Goal: Information Seeking & Learning: Learn about a topic

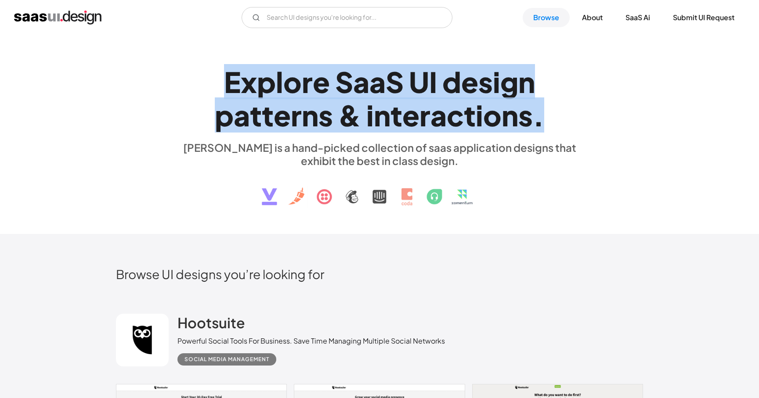
drag, startPoint x: 225, startPoint y: 77, endPoint x: 548, endPoint y: 139, distance: 328.7
click at [548, 139] on div "E x p l o r e S a a S U I d e s i g n p a t t e r n s & i n t e r a c t i o n s…" at bounding box center [379, 134] width 404 height 157
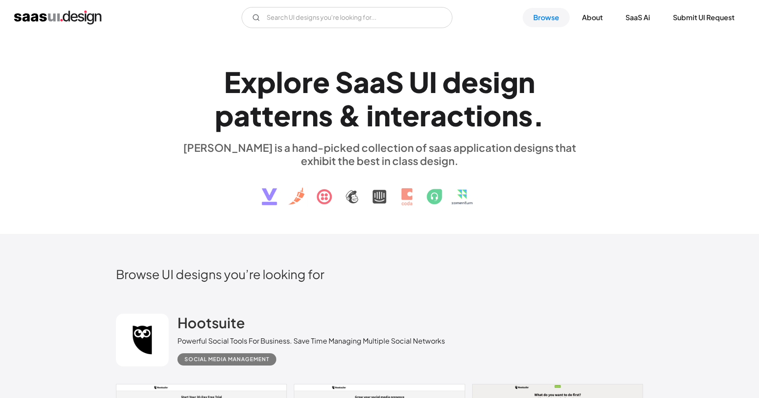
click at [504, 144] on div "[PERSON_NAME] is a hand-picked collection of saas application designs that exhi…" at bounding box center [379, 154] width 404 height 26
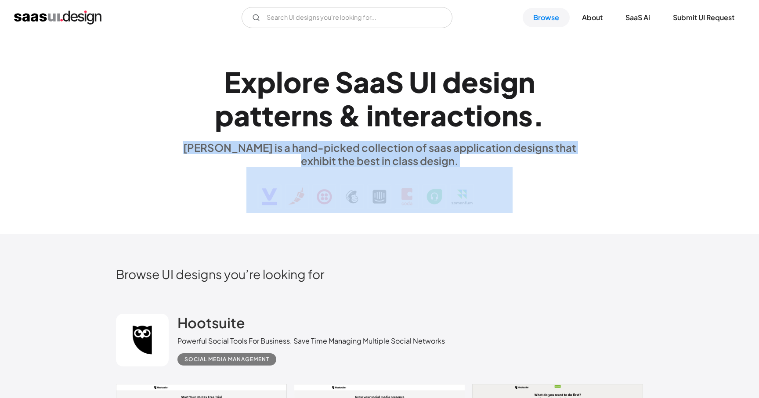
drag, startPoint x: 185, startPoint y: 148, endPoint x: 516, endPoint y: 198, distance: 334.8
click at [516, 198] on div "E x p l o r e S a a S U I d e s i g n p a t t e r n s & i n t e r a c t i o n s…" at bounding box center [379, 134] width 404 height 157
click at [538, 189] on div "E x p l o r e S a a S U I d e s i g n p a t t e r n s & i n t e r a c t i o n s…" at bounding box center [379, 134] width 404 height 157
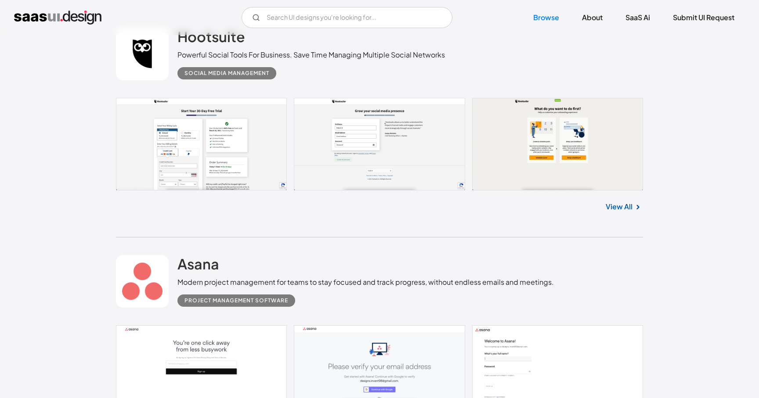
scroll to position [299, 0]
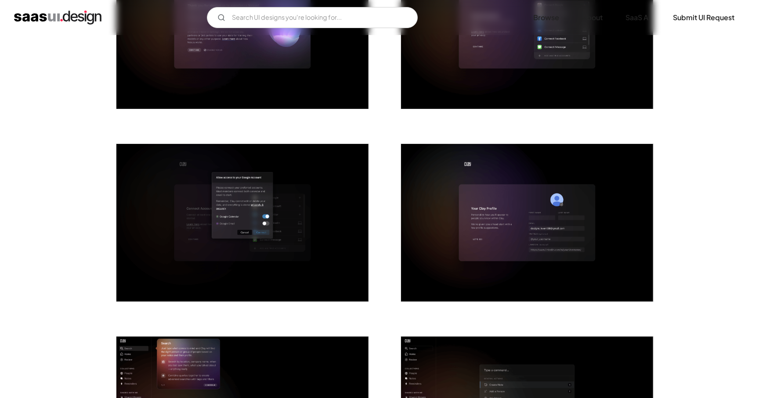
scroll to position [679, 0]
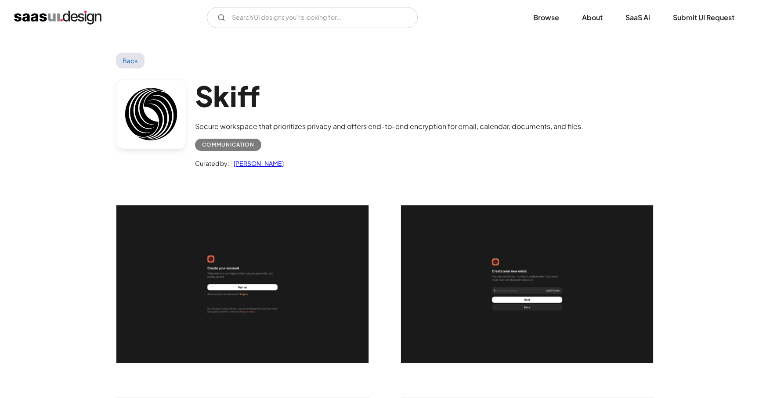
click at [271, 273] on img "open lightbox" at bounding box center [242, 285] width 252 height 158
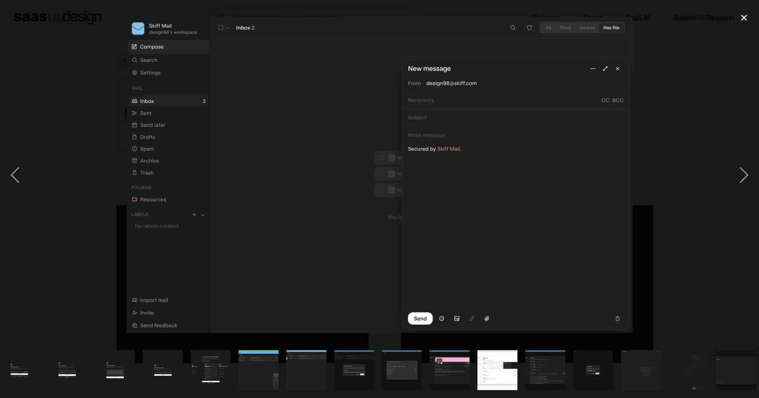
scroll to position [0, 61]
